Goal: Information Seeking & Learning: Find specific fact

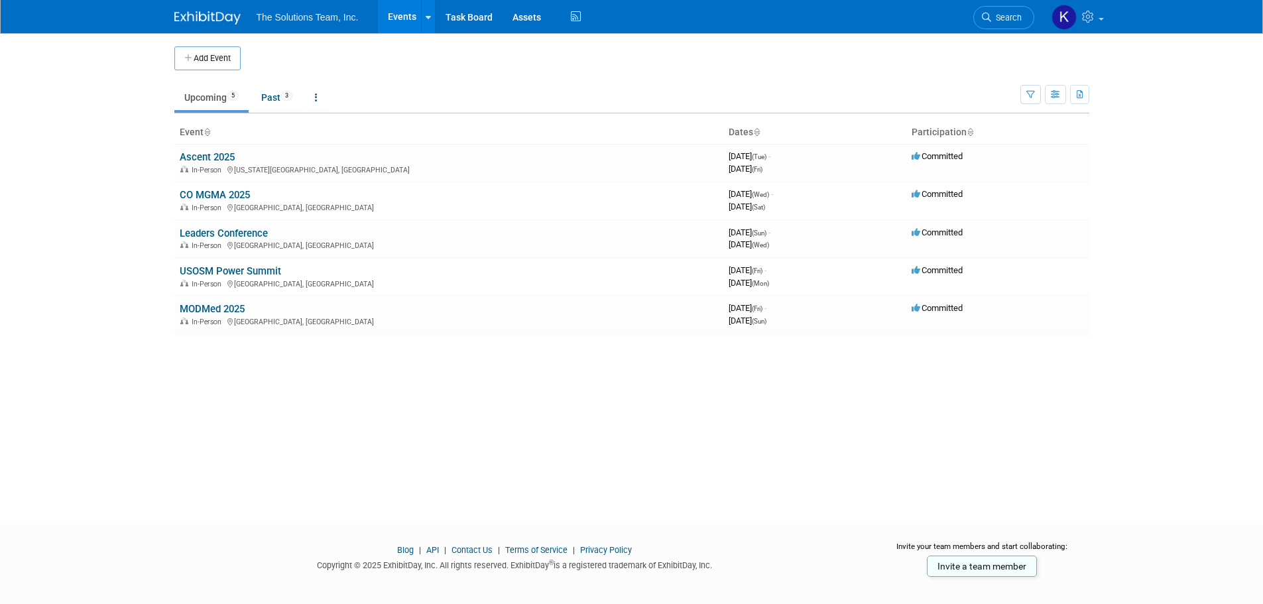
click at [241, 233] on link "Leaders Conference" at bounding box center [224, 233] width 88 height 12
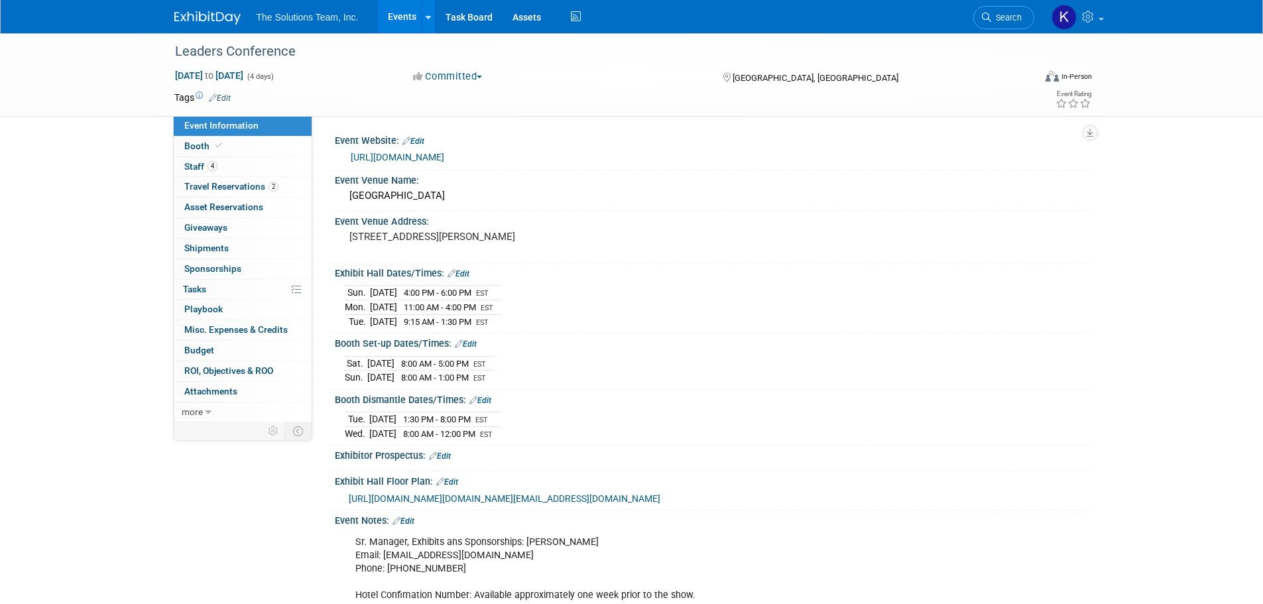
click at [230, 167] on link "4 Staff 4" at bounding box center [243, 167] width 138 height 20
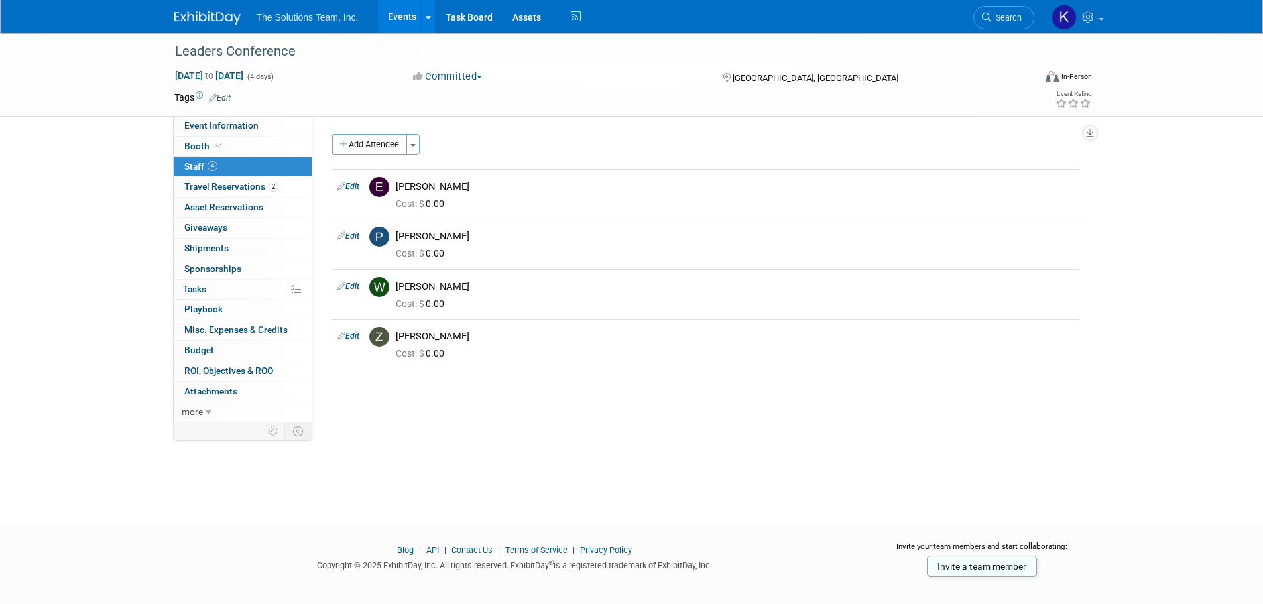
click at [418, 13] on link "Events" at bounding box center [402, 16] width 48 height 33
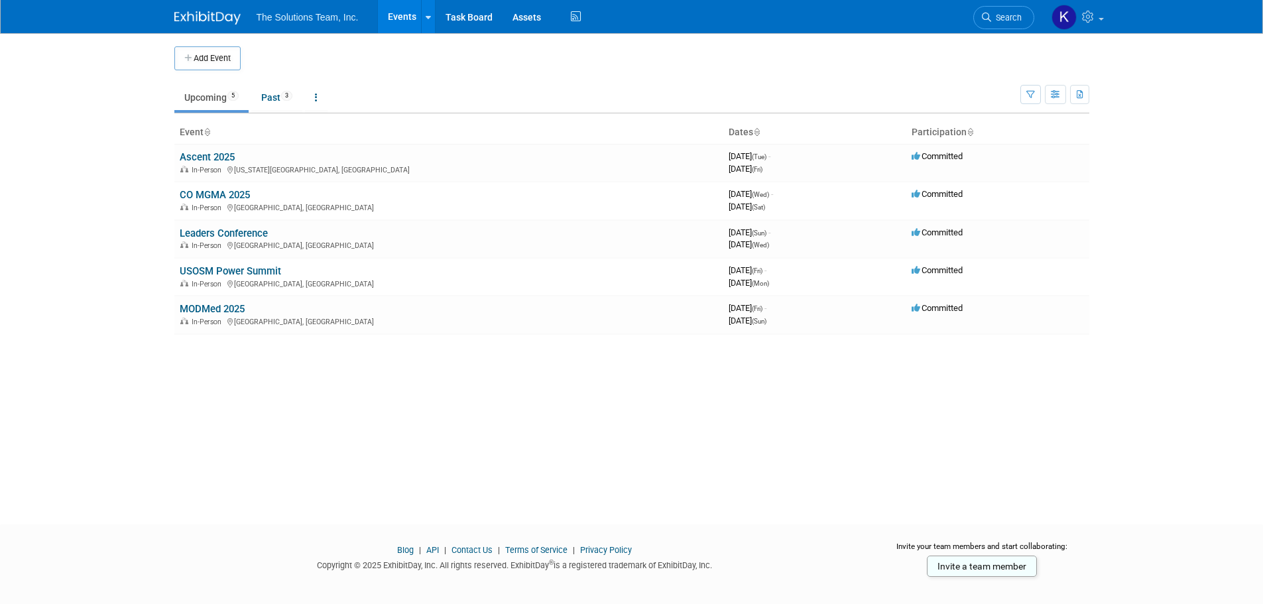
click at [229, 196] on link "CO MGMA 2025" at bounding box center [215, 195] width 70 height 12
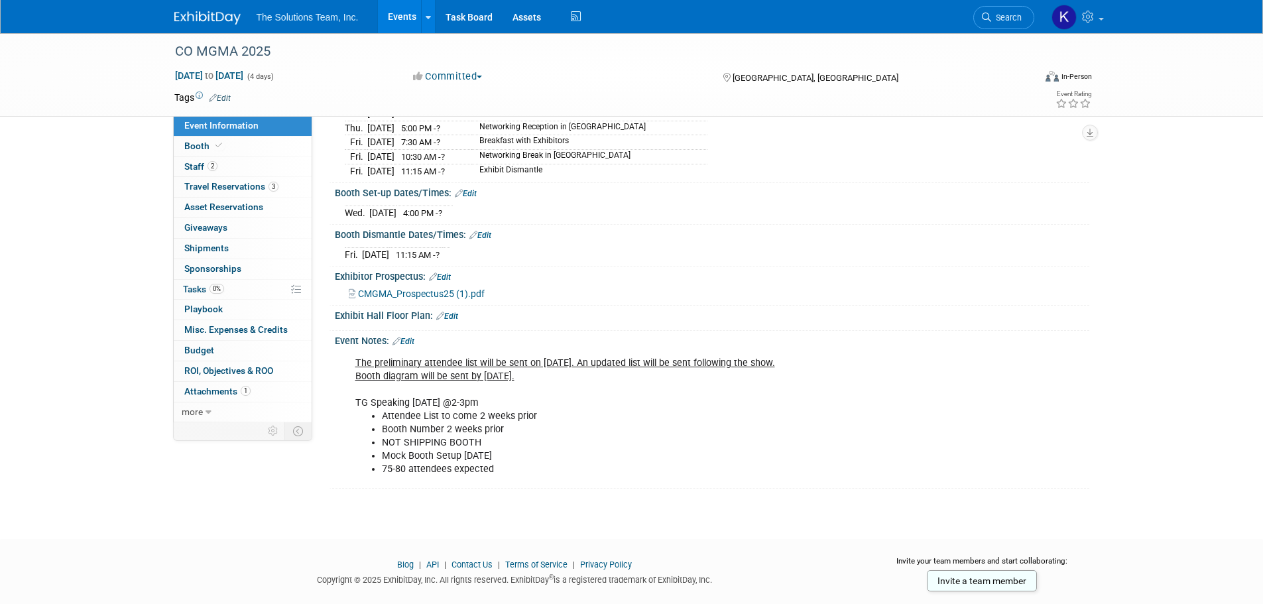
scroll to position [273, 0]
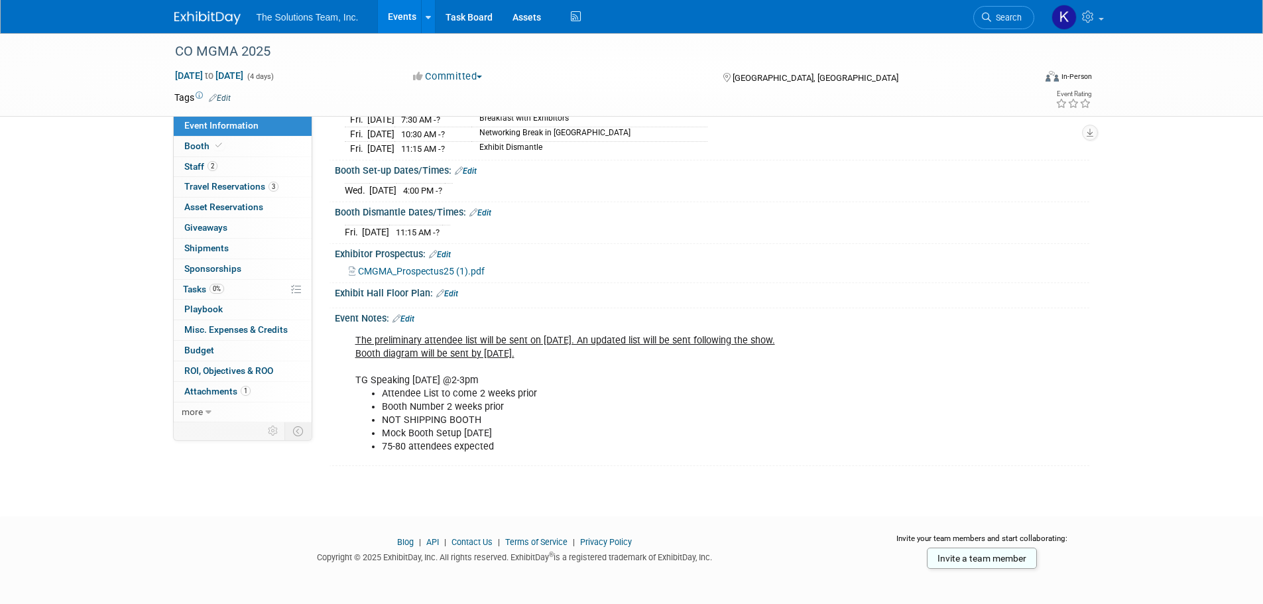
drag, startPoint x: 412, startPoint y: 374, endPoint x: 520, endPoint y: 373, distance: 108.1
click at [520, 373] on div "The preliminary attendee list will be sent on [DATE]. An updated list will be s…" at bounding box center [644, 394] width 597 height 133
copy div "[DATE] @2-3pm"
